Goal: Transaction & Acquisition: Purchase product/service

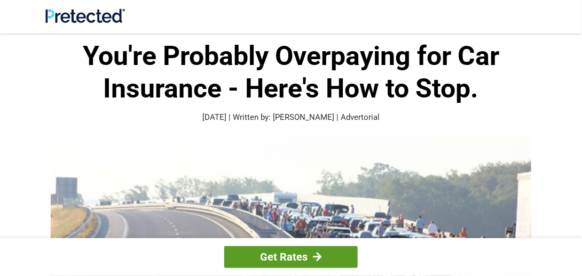
click at [316, 254] on div at bounding box center [317, 257] width 9 height 10
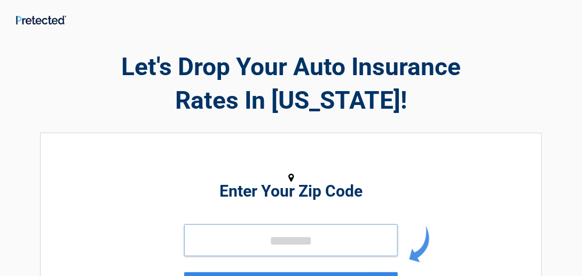
click at [195, 236] on input "tel" at bounding box center [291, 241] width 214 height 32
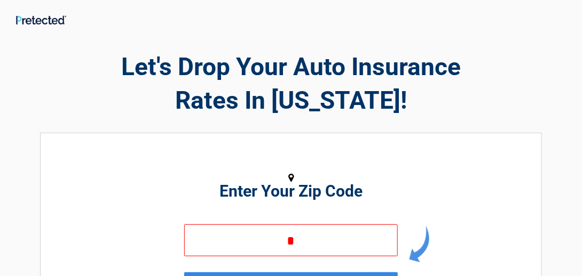
click at [306, 207] on div "Enter Your Zip Code * GET STARTED" at bounding box center [290, 243] width 383 height 198
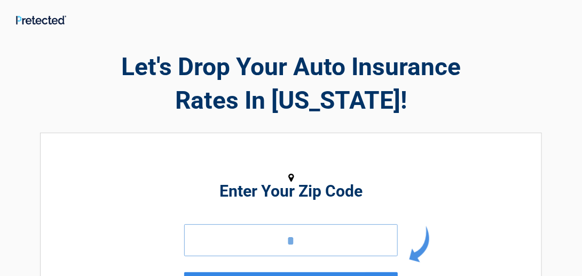
click at [296, 242] on input "*" at bounding box center [291, 241] width 214 height 32
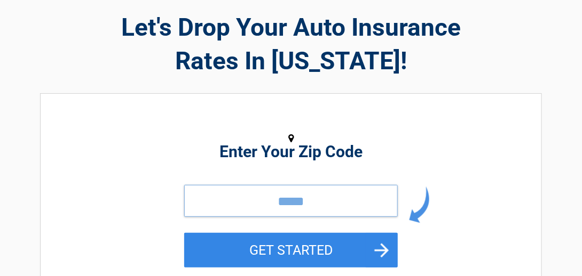
scroll to position [45, 0]
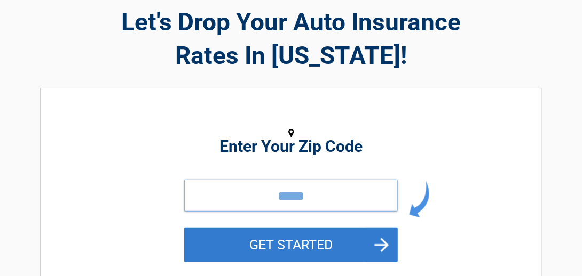
type input "*****"
click at [299, 239] on button "GET STARTED" at bounding box center [291, 245] width 214 height 35
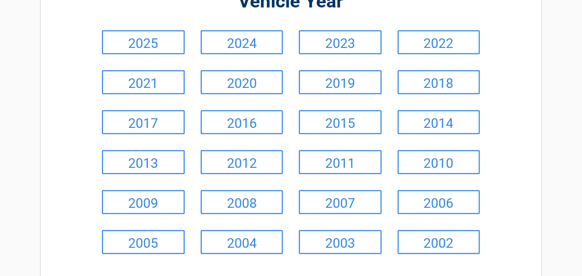
scroll to position [135, 0]
